Goal: Task Accomplishment & Management: Use online tool/utility

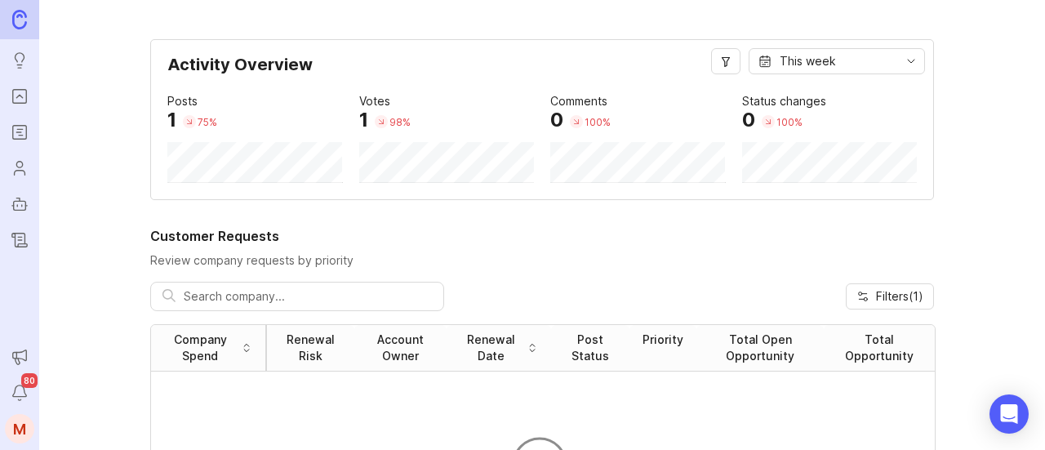
click at [26, 135] on rect "Roadmaps" at bounding box center [20, 133] width 14 height 14
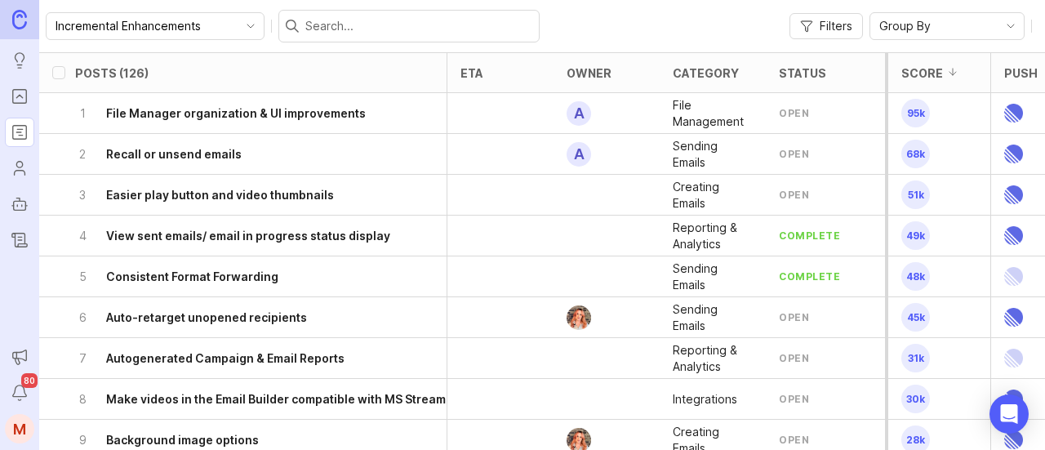
click at [21, 96] on icon "Portal" at bounding box center [19, 96] width 6 height 3
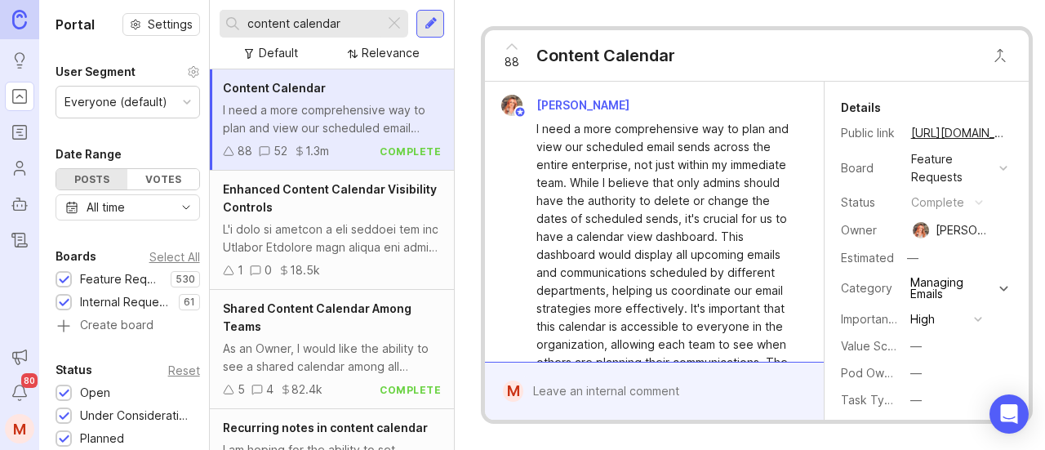
click at [397, 30] on div at bounding box center [394, 23] width 20 height 21
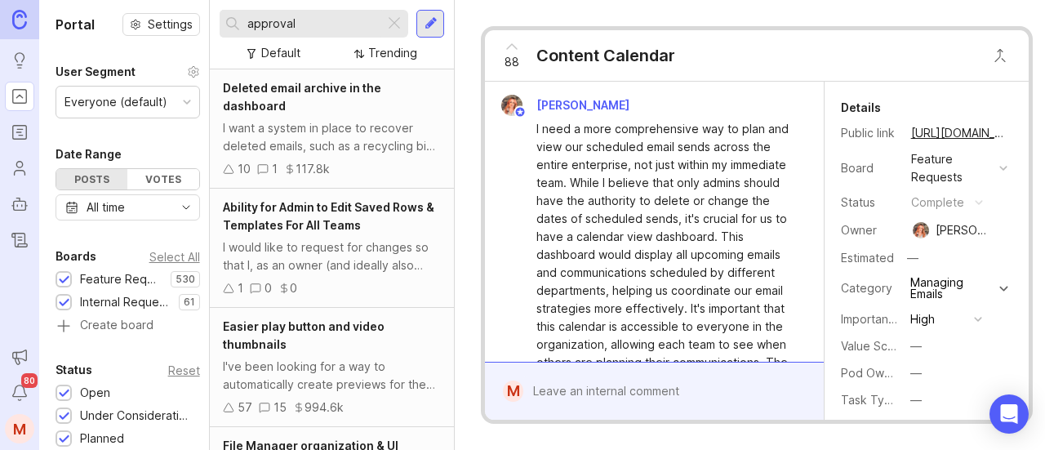
type input "approval"
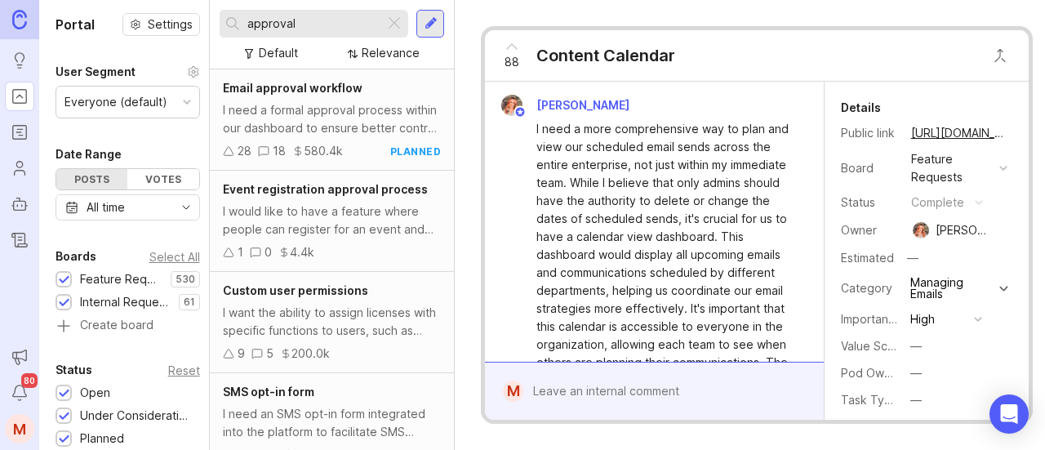
click at [385, 100] on div "Email approval workflow I need a formal approval process within our dashboard t…" at bounding box center [332, 119] width 244 height 101
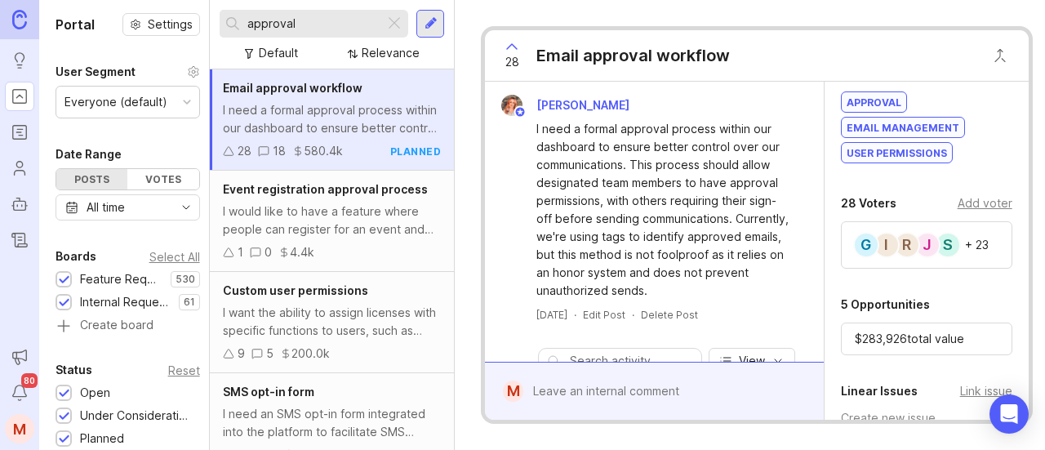
scroll to position [510, 0]
click at [989, 244] on div "S J R I G + 23" at bounding box center [926, 243] width 171 height 47
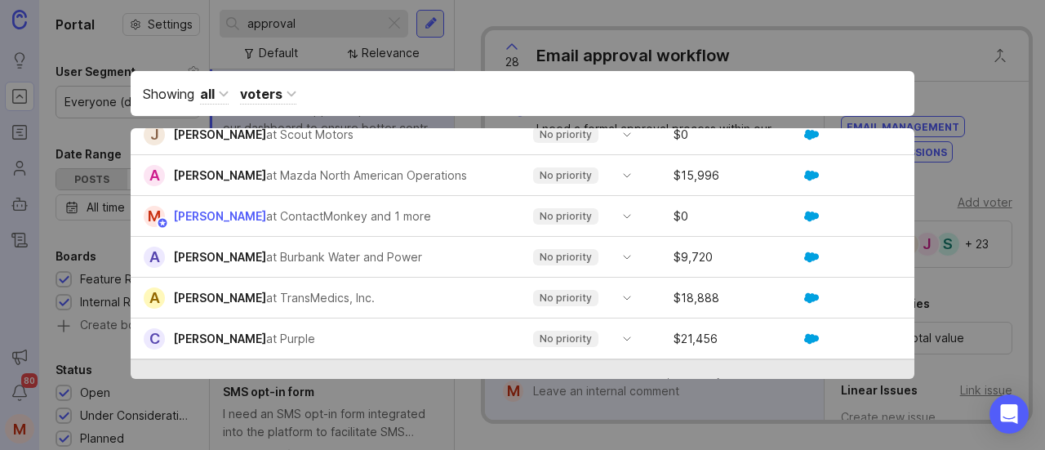
scroll to position [993, 0]
